Goal: Information Seeking & Learning: Learn about a topic

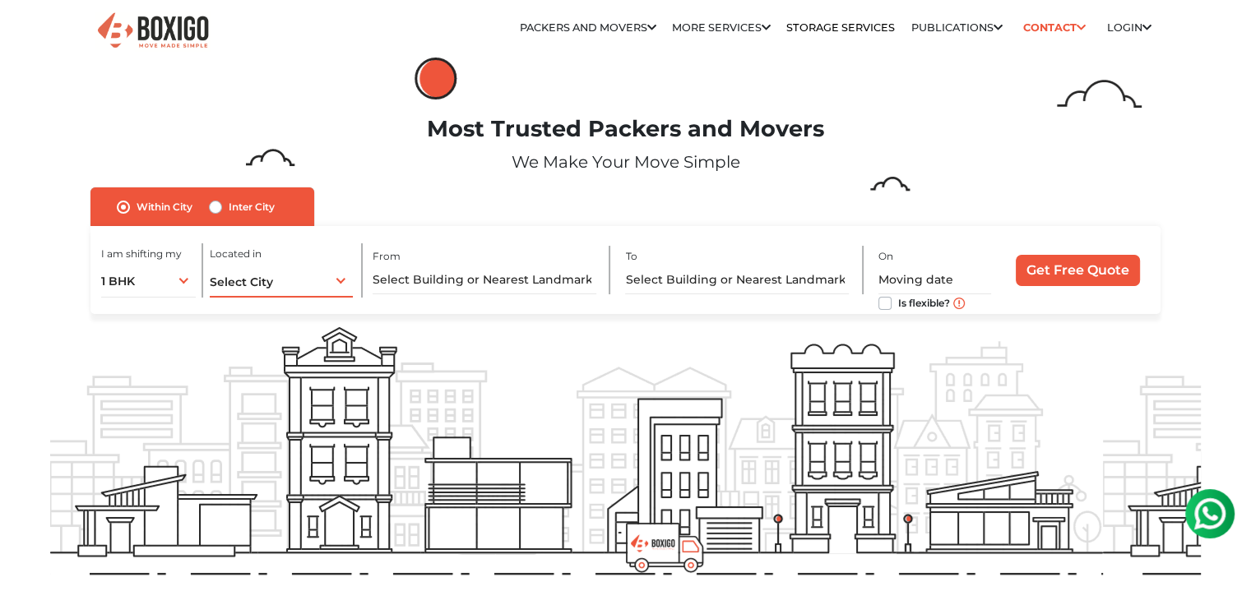
click at [257, 294] on div "Select City Select City [GEOGRAPHIC_DATA] [GEOGRAPHIC_DATA] [GEOGRAPHIC_DATA] […" at bounding box center [281, 280] width 143 height 35
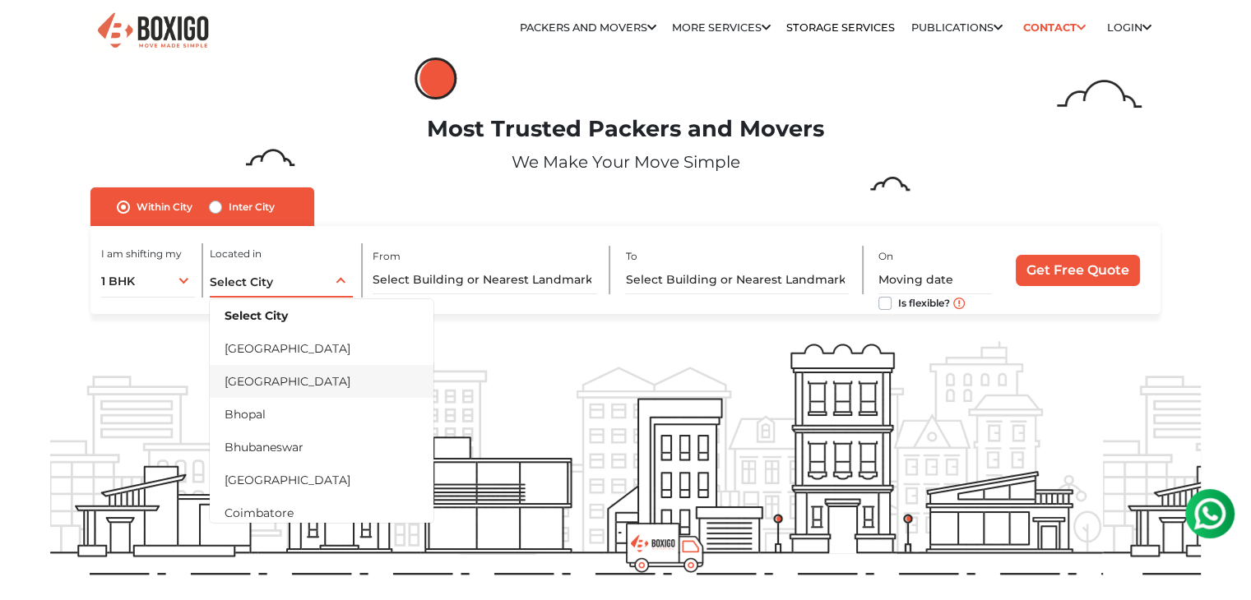
click at [283, 371] on li "[GEOGRAPHIC_DATA]" at bounding box center [322, 381] width 224 height 33
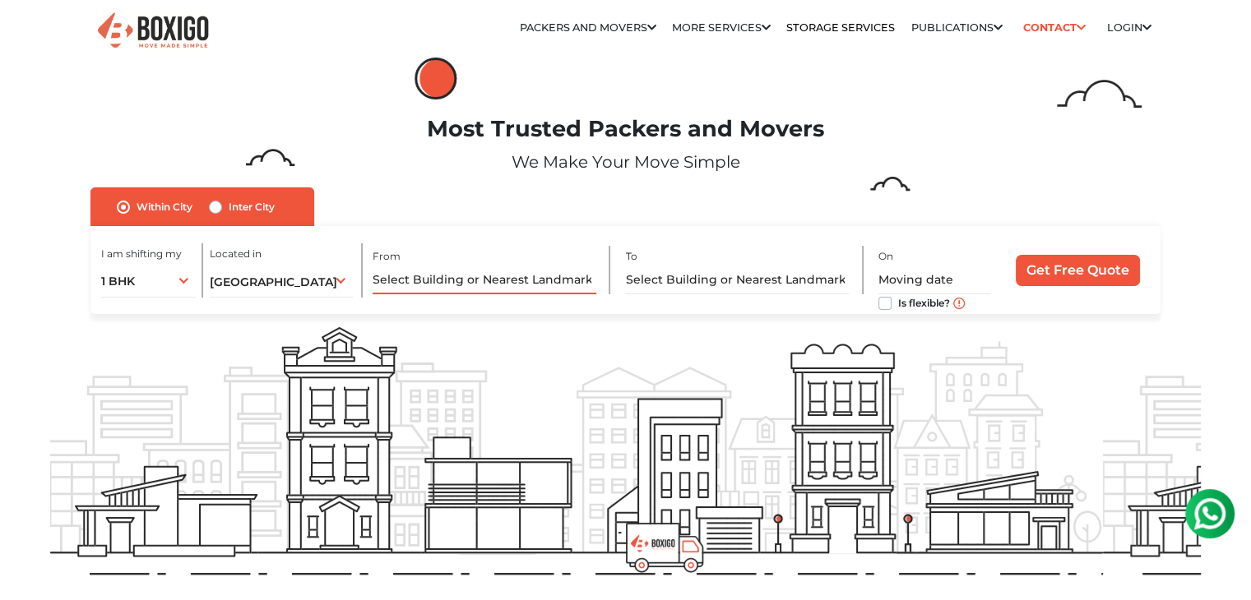
click at [483, 276] on input "text" at bounding box center [484, 280] width 224 height 29
type input "k"
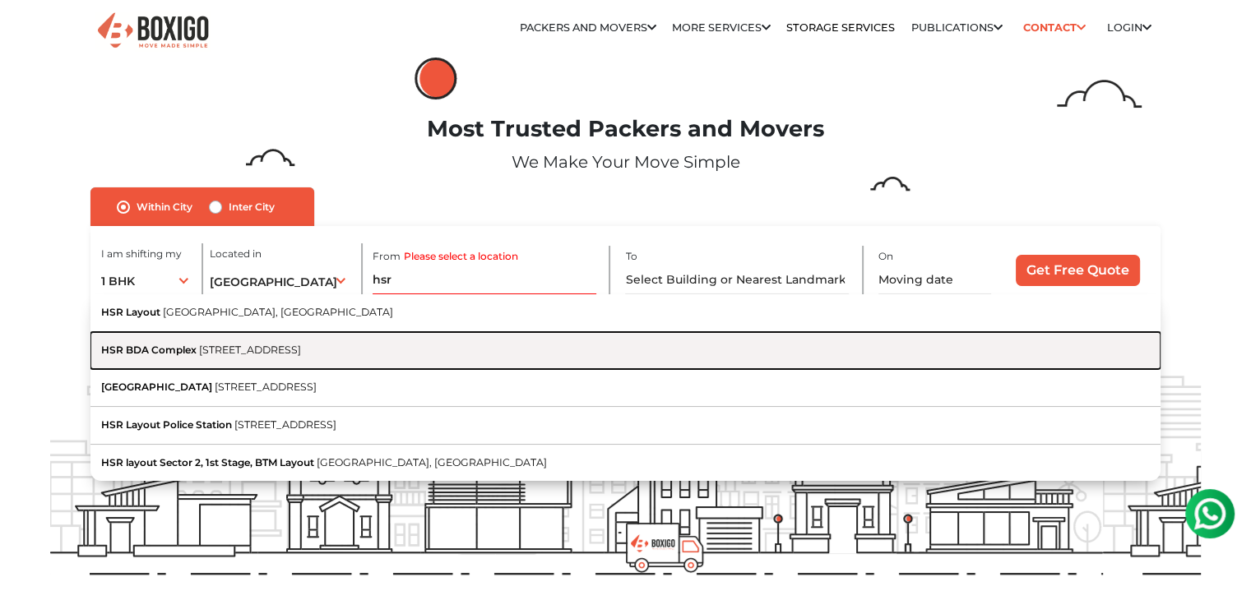
click at [396, 366] on button "[GEOGRAPHIC_DATA][STREET_ADDRESS][GEOGRAPHIC_DATA]" at bounding box center [625, 351] width 1070 height 38
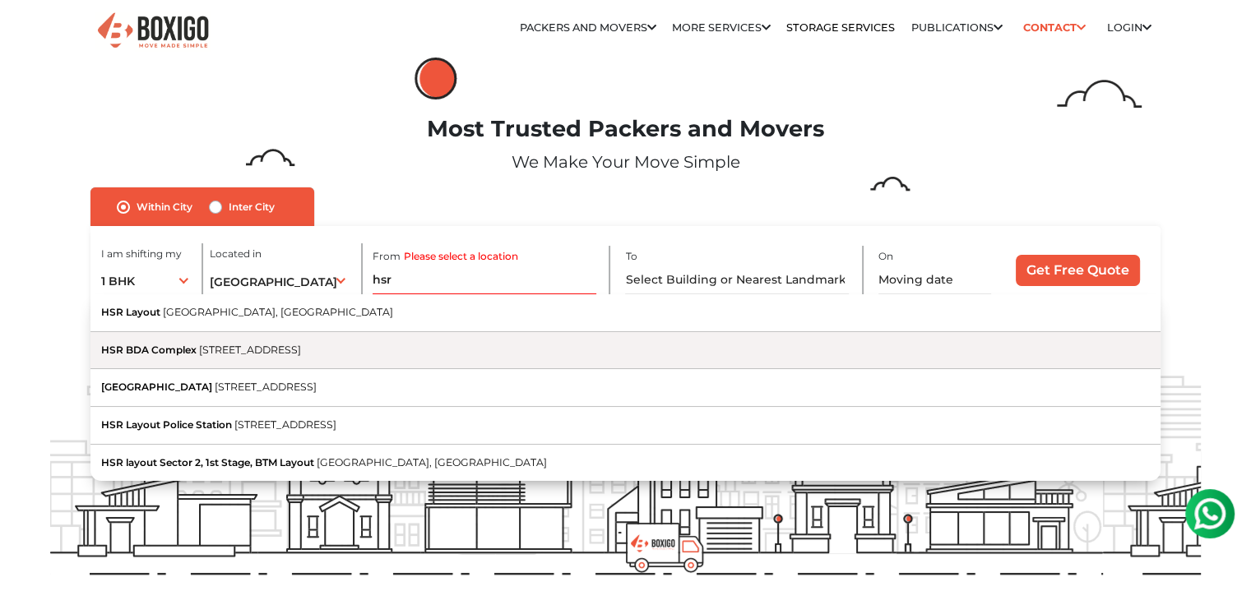
type input "[STREET_ADDRESS]"
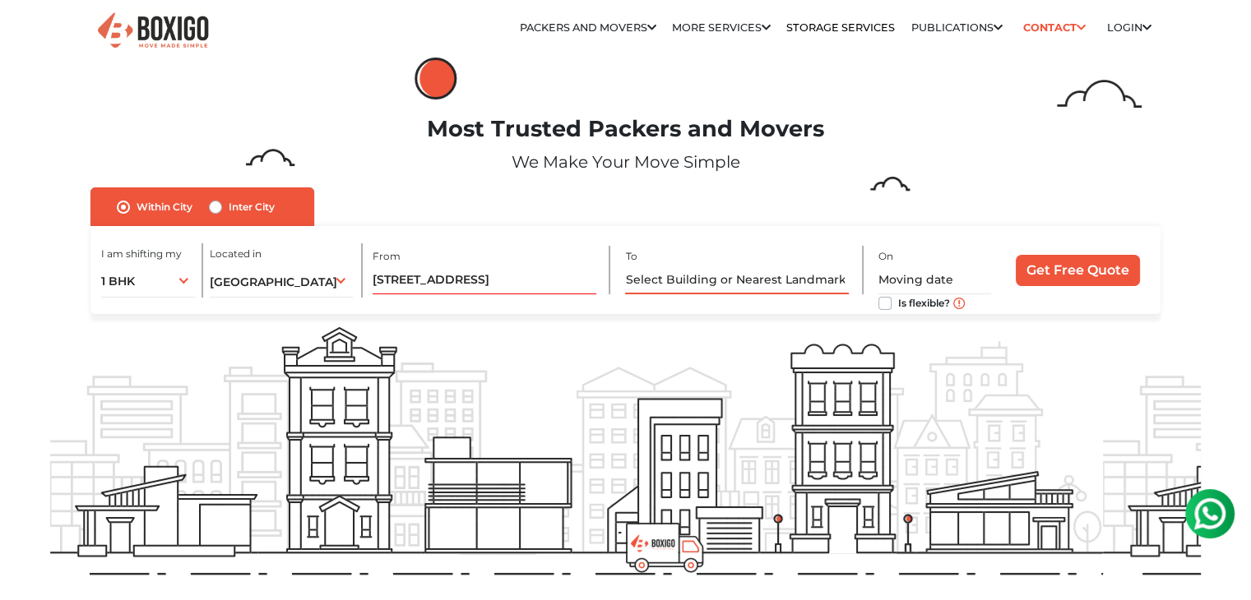
click at [704, 287] on input "text" at bounding box center [737, 280] width 224 height 29
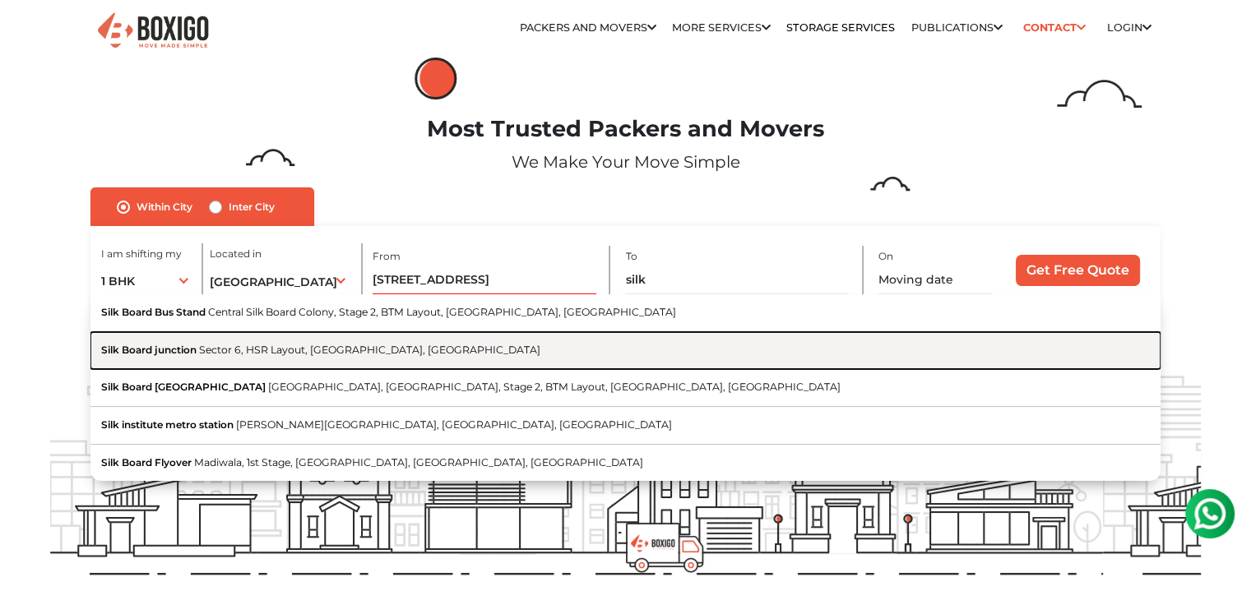
click at [535, 358] on button "Silk Board junction Sector 6, HSR Layout, [GEOGRAPHIC_DATA], [GEOGRAPHIC_DATA]" at bounding box center [625, 351] width 1070 height 38
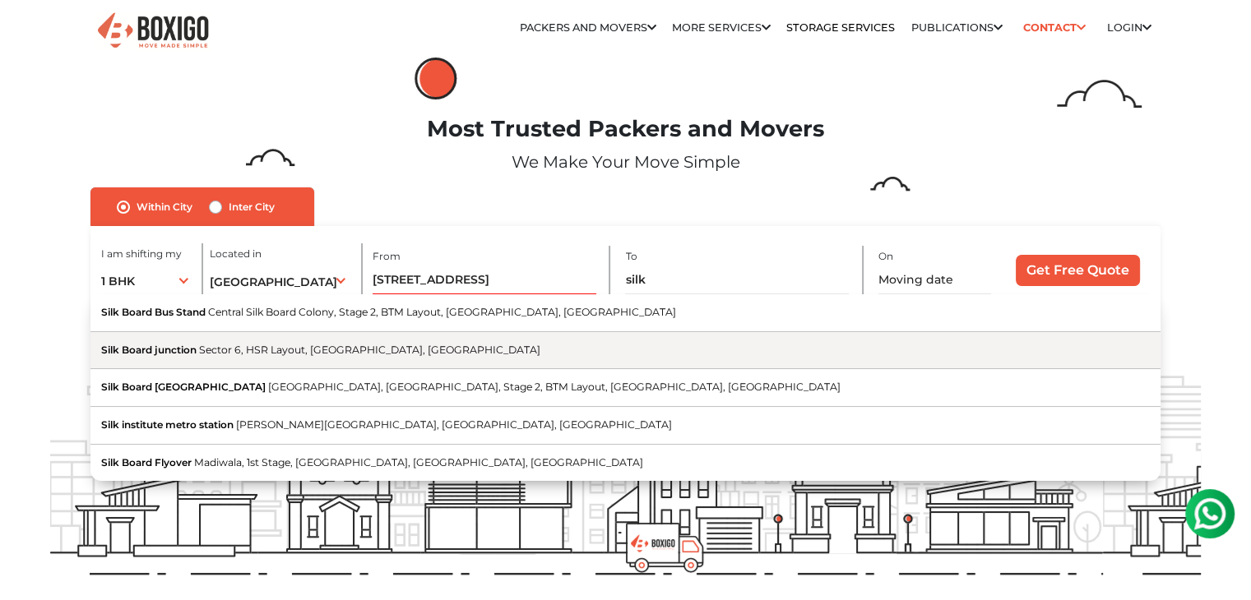
type input "Silk Board junction, Sector 6, HSR Layout, [GEOGRAPHIC_DATA], [GEOGRAPHIC_DATA]"
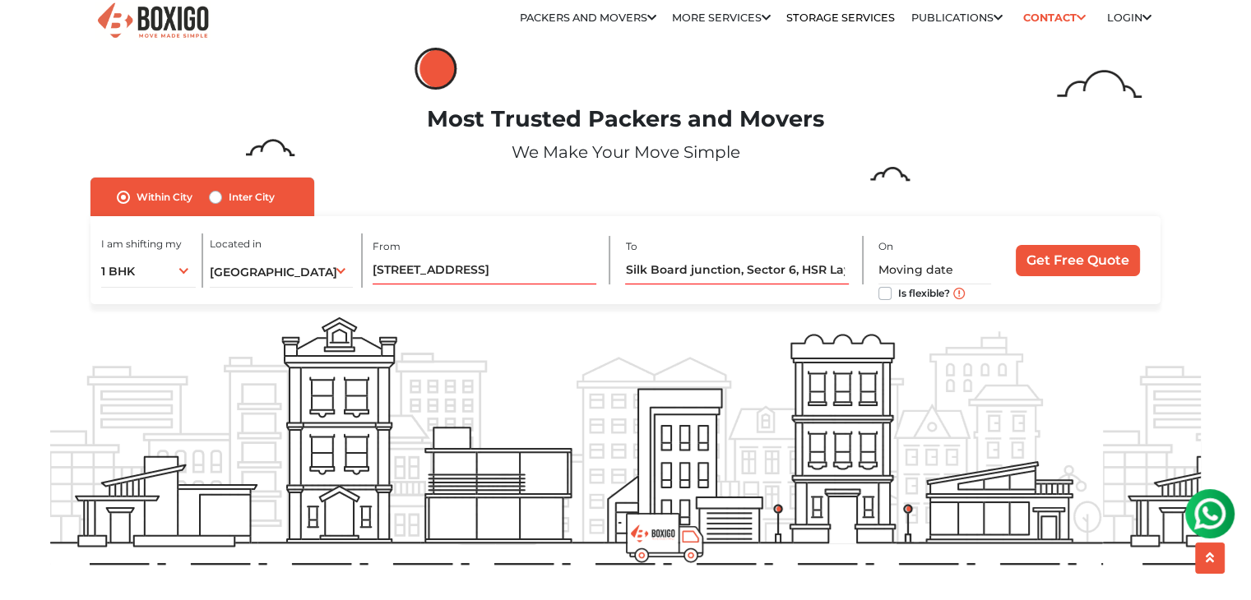
scroll to position [10, 0]
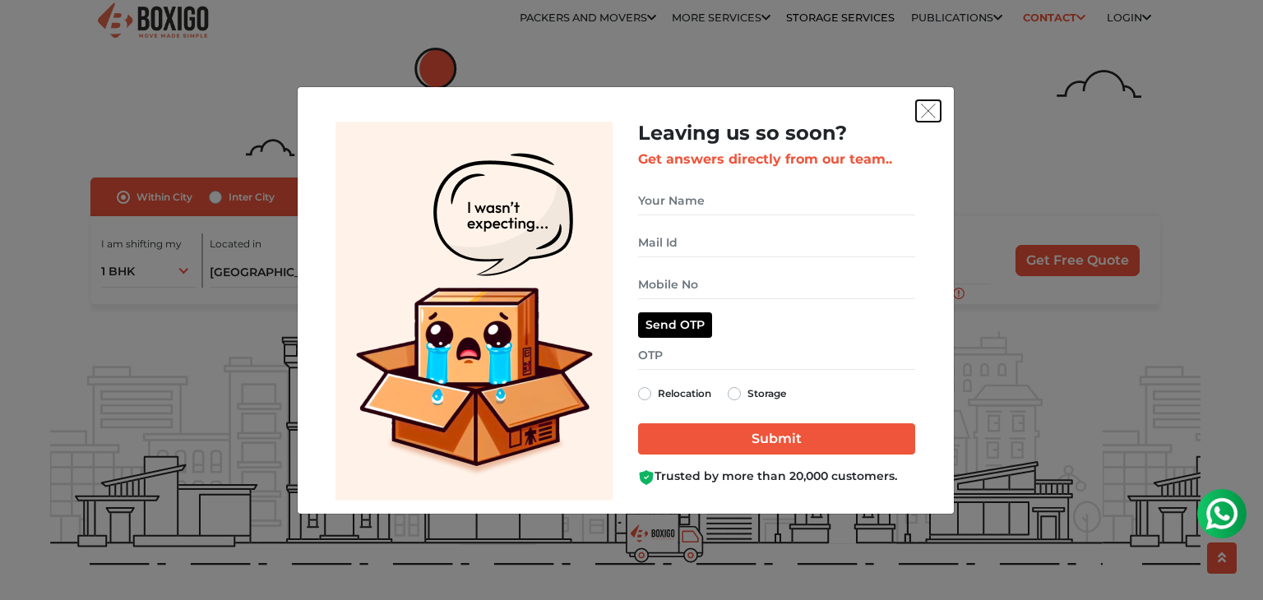
click at [934, 109] on img "get free quote dialog" at bounding box center [928, 111] width 15 height 15
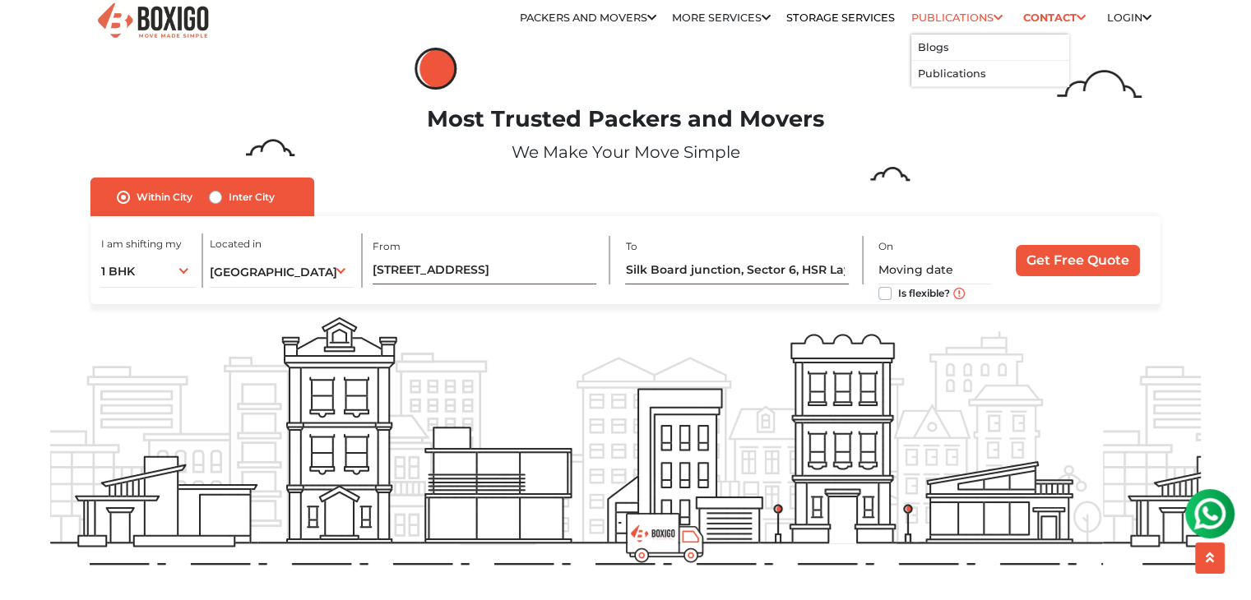
click at [955, 28] on li "Publications Blogs Publications" at bounding box center [956, 18] width 91 height 33
click at [959, 55] on li "Blogs" at bounding box center [990, 48] width 158 height 26
click at [930, 62] on li "Publications" at bounding box center [990, 74] width 158 height 26
click at [845, 12] on link "Storage Services" at bounding box center [840, 18] width 109 height 12
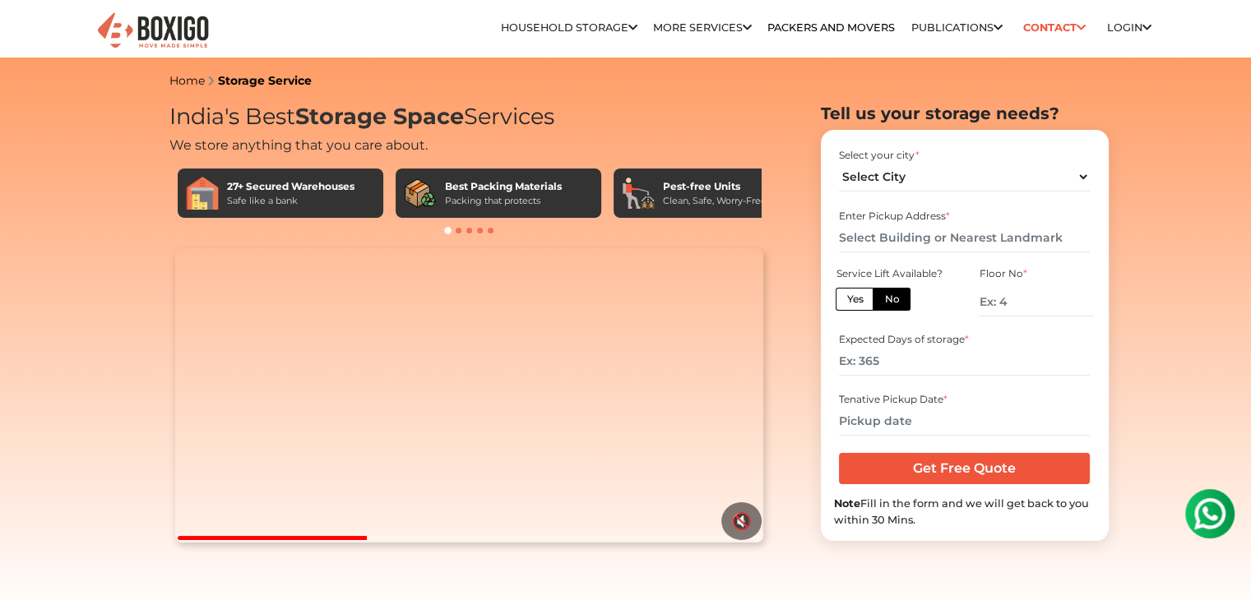
click at [821, 4] on div "Relocation Storage Space Household Storage Household Storage in bangalore House…" at bounding box center [625, 29] width 1075 height 58
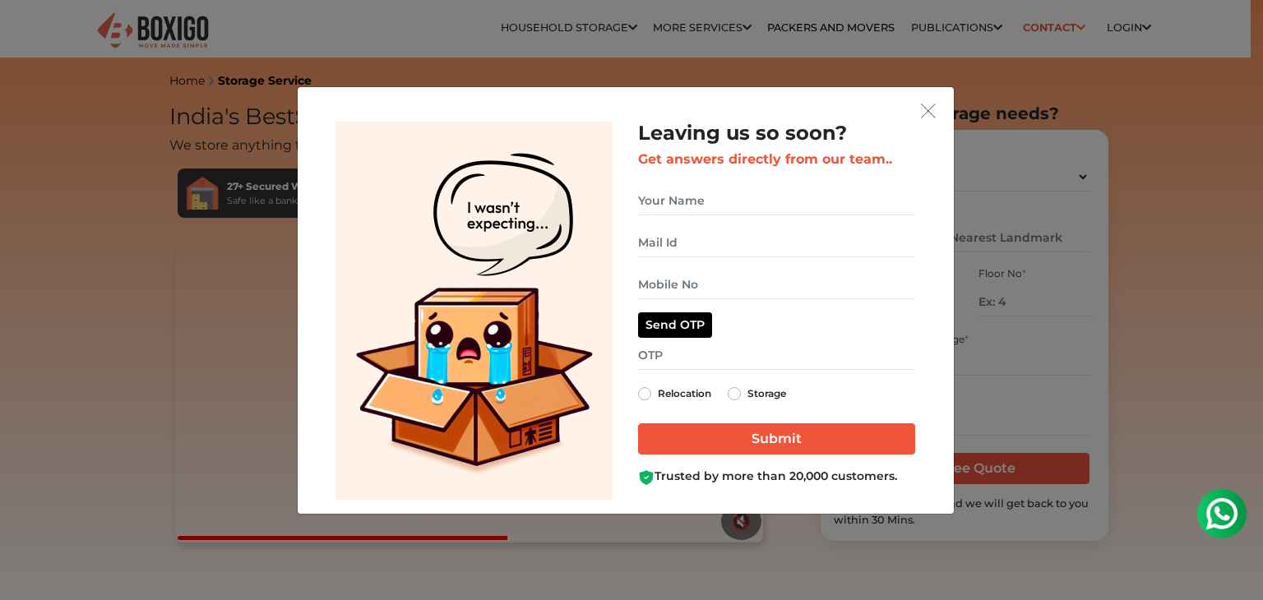
click at [922, 122] on div "Leaving us so soon? Get answers directly from our team.. Send OTP Relocation St…" at bounding box center [777, 311] width 302 height 379
click at [923, 122] on div "Leaving us so soon? Get answers directly from our team.. Send OTP Relocation St…" at bounding box center [777, 311] width 302 height 379
click at [924, 115] on img "get free quote dialog" at bounding box center [928, 111] width 15 height 15
